Goal: Information Seeking & Learning: Find specific page/section

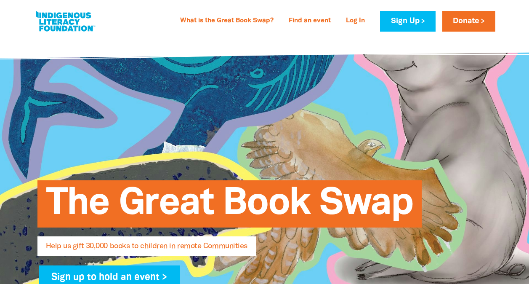
select select "AU"
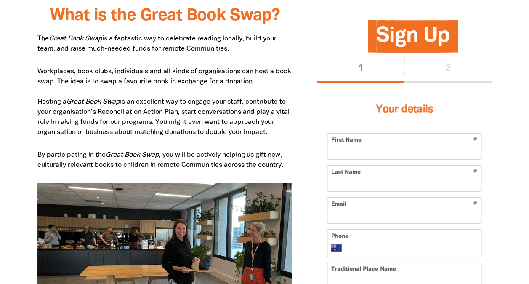
scroll to position [442, 0]
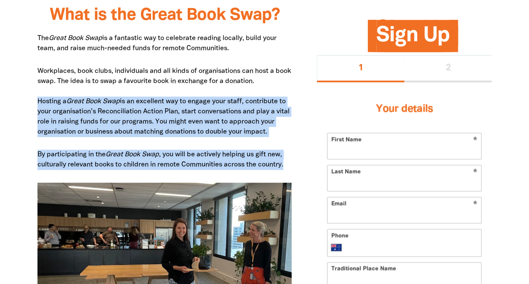
drag, startPoint x: 35, startPoint y: 100, endPoint x: 286, endPoint y: 163, distance: 258.5
copy div "Hosting a Great Book Swap is an excellent way to engage your staff, contribute …"
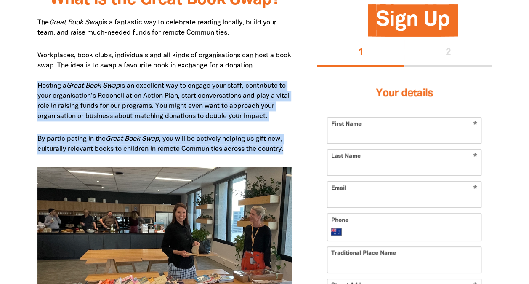
scroll to position [460, 0]
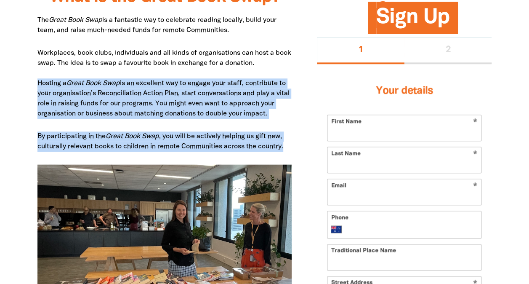
click at [228, 98] on p "Workplaces, book clubs, individuals and all kinds of organisations can host a b…" at bounding box center [164, 83] width 255 height 71
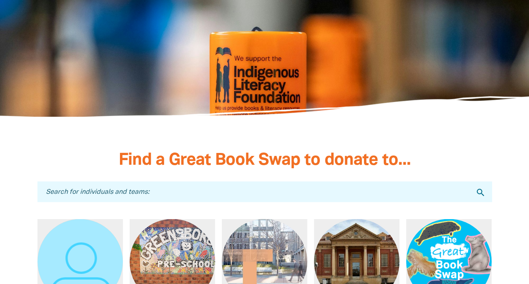
scroll to position [2307, 0]
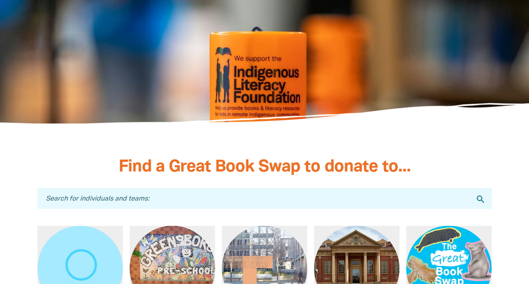
click at [200, 188] on input "Search for individuals and teams:" at bounding box center [264, 198] width 455 height 21
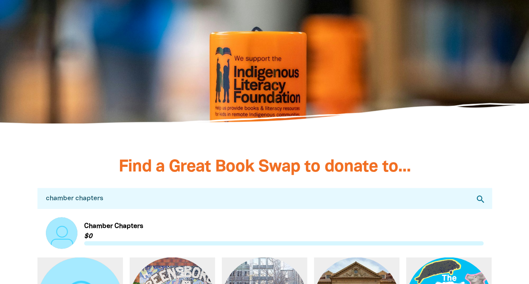
type input "chamber chapters"
click at [132, 217] on link "Link to Chamber Chapters" at bounding box center [265, 233] width 438 height 32
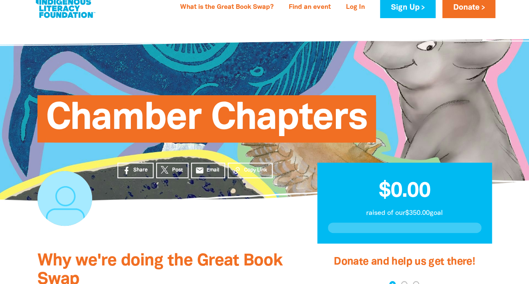
scroll to position [10, 0]
